Goal: Browse casually

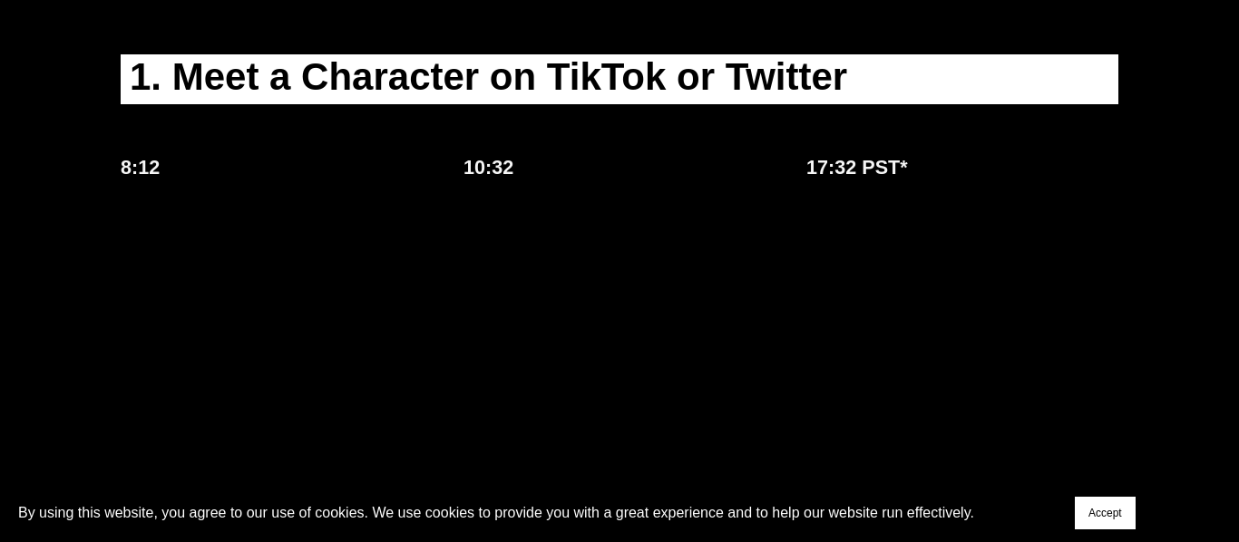
scroll to position [1537, 0]
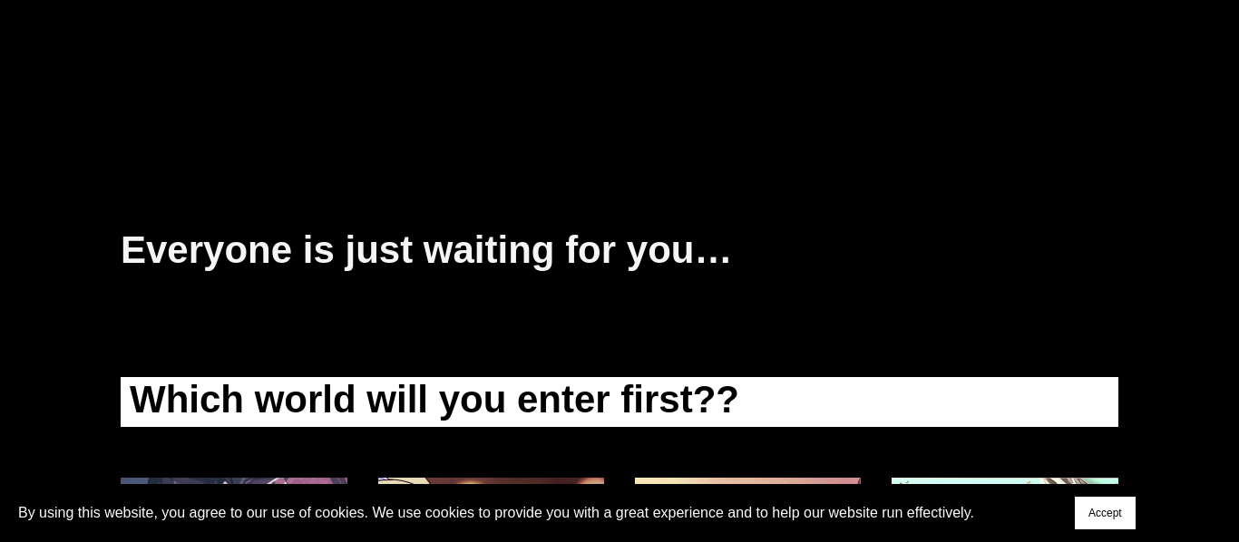
click at [307, 377] on h1 "Which world will you enter first??" at bounding box center [620, 402] width 998 height 50
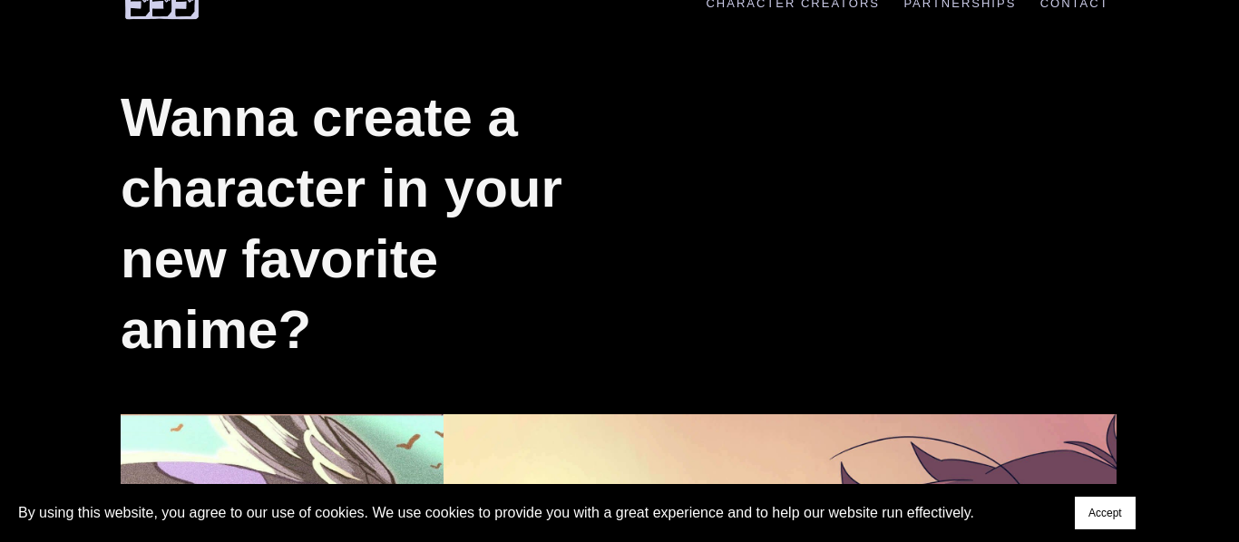
scroll to position [0, 0]
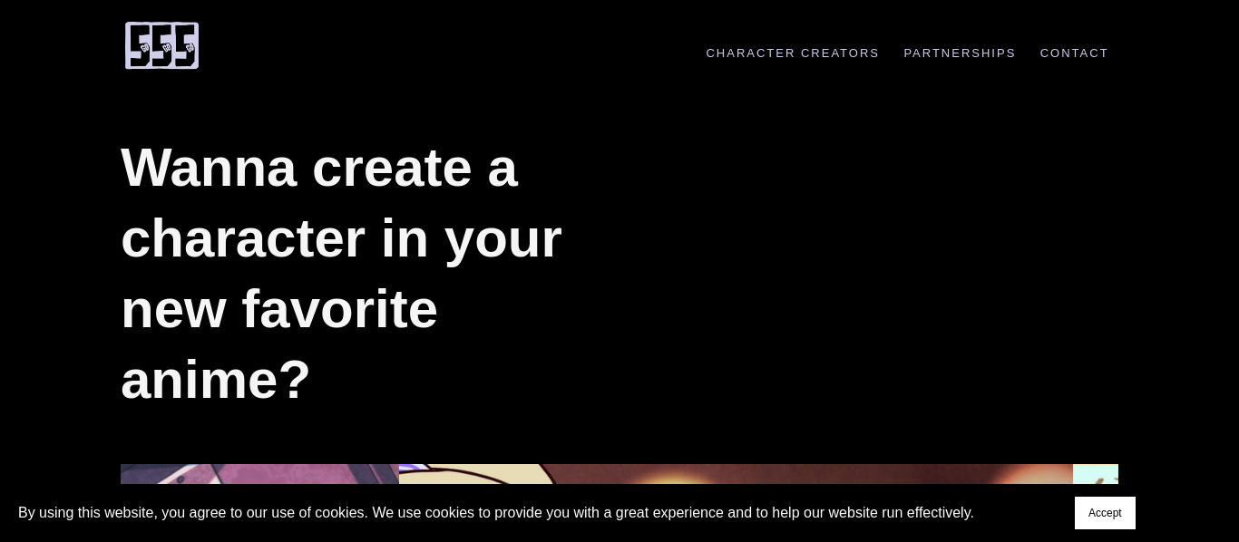
click at [162, 44] on img at bounding box center [162, 45] width 82 height 51
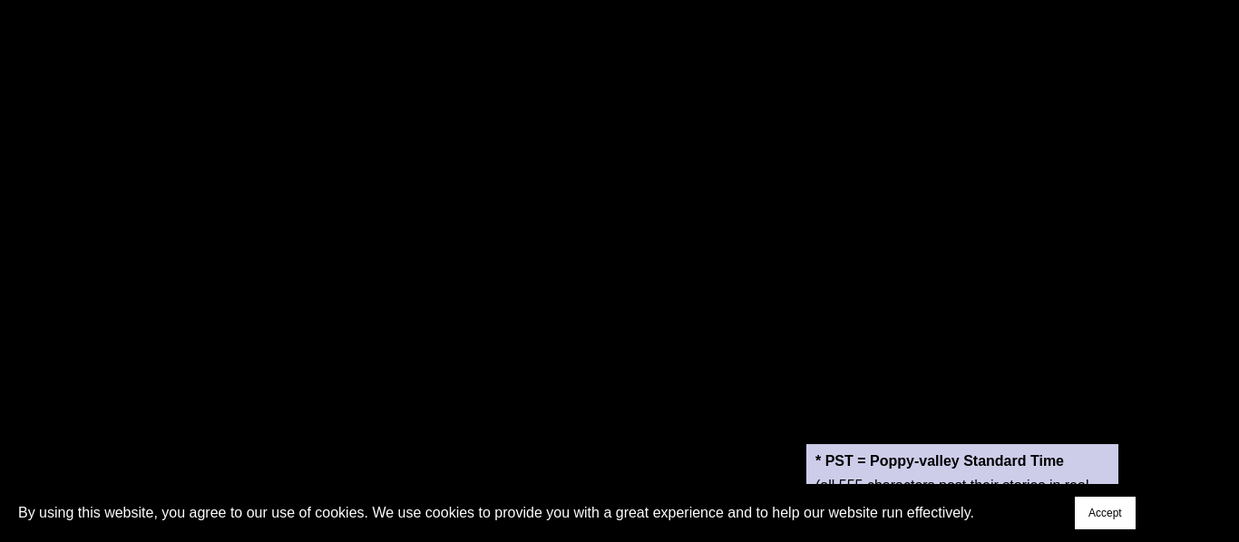
scroll to position [2041, 0]
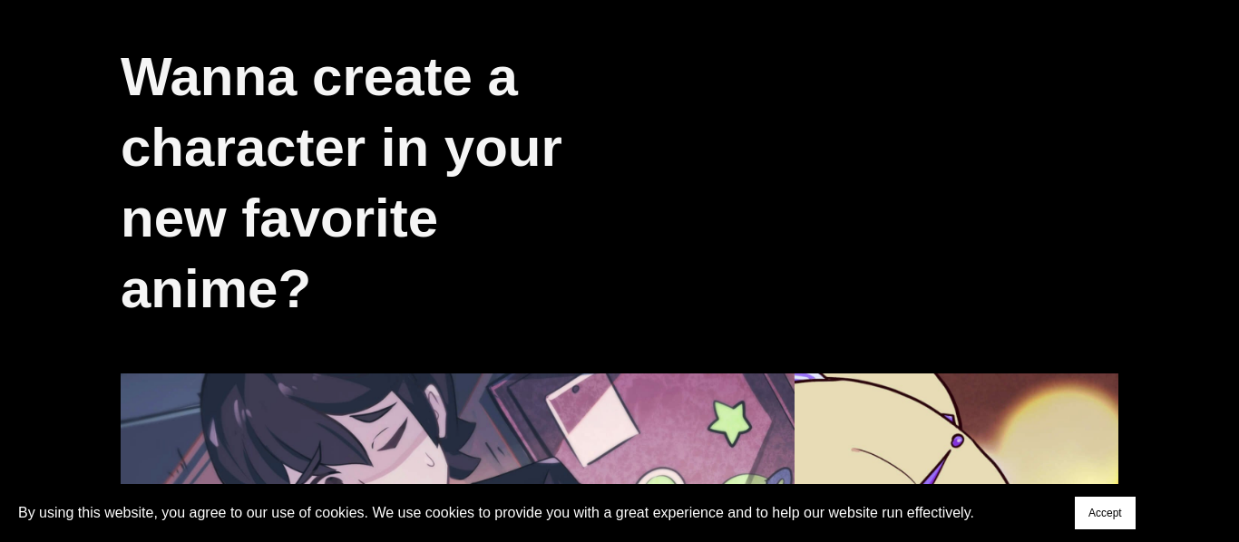
scroll to position [0, 0]
